Goal: Task Accomplishment & Management: Manage account settings

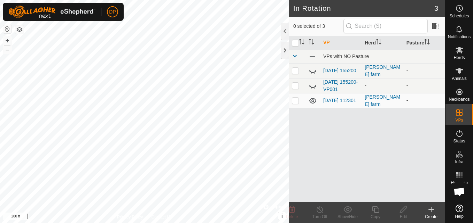
click at [294, 102] on p-checkbox at bounding box center [295, 101] width 7 height 6
checkbox input "false"
click at [337, 97] on link "[DATE] 112301" at bounding box center [339, 99] width 33 height 6
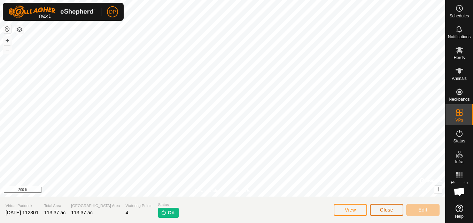
click at [383, 209] on span "Close" at bounding box center [386, 210] width 13 height 6
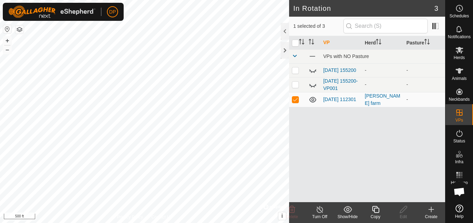
checkbox input "true"
